Goal: Task Accomplishment & Management: Manage account settings

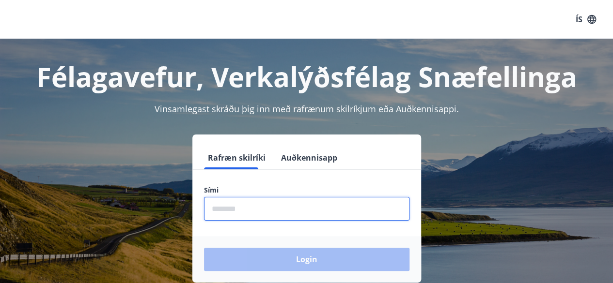
click at [283, 209] on input "phone" at bounding box center [306, 209] width 205 height 24
type input "********"
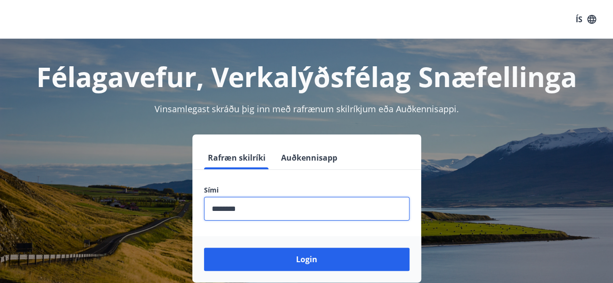
click at [204, 248] on button "Login" at bounding box center [306, 259] width 205 height 23
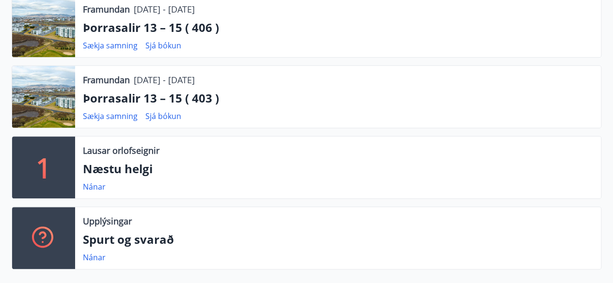
scroll to position [252, 0]
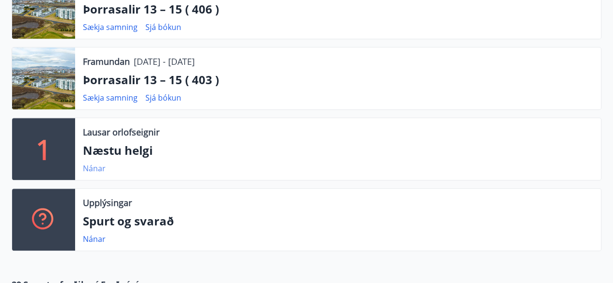
click at [88, 171] on link "Nánar" at bounding box center [94, 168] width 23 height 11
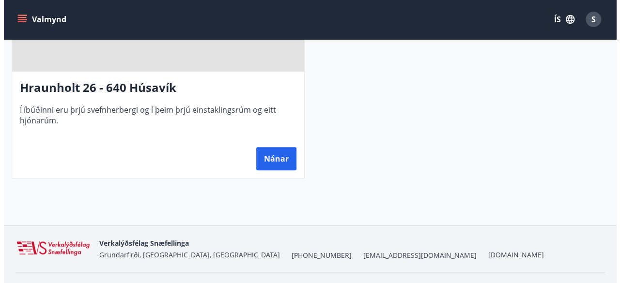
scroll to position [332, 0]
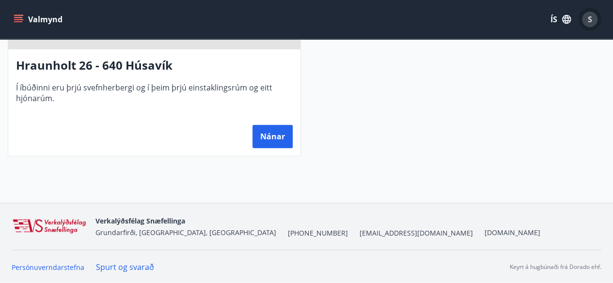
click at [593, 18] on div "S" at bounding box center [589, 19] width 15 height 15
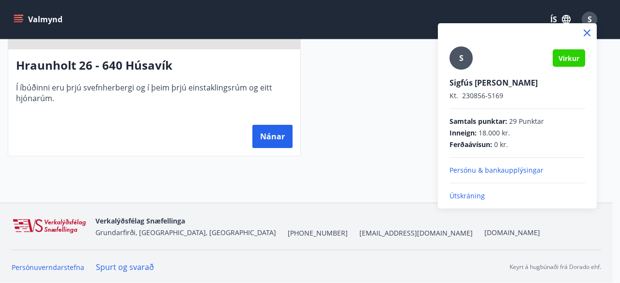
click at [463, 197] on p "Útskráning" at bounding box center [517, 196] width 136 height 10
